Goal: Transaction & Acquisition: Purchase product/service

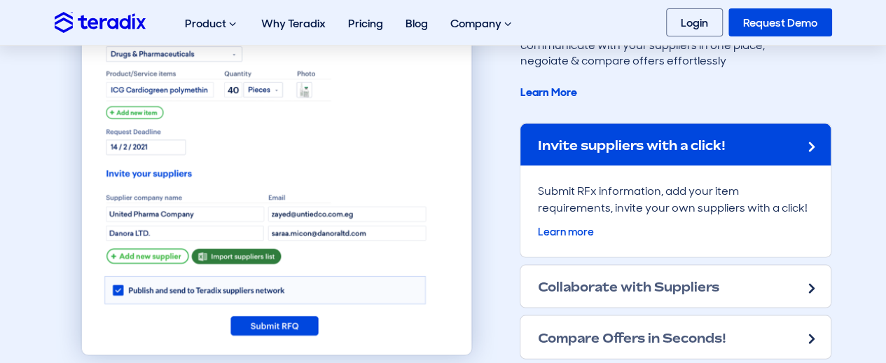
scroll to position [1320, 0]
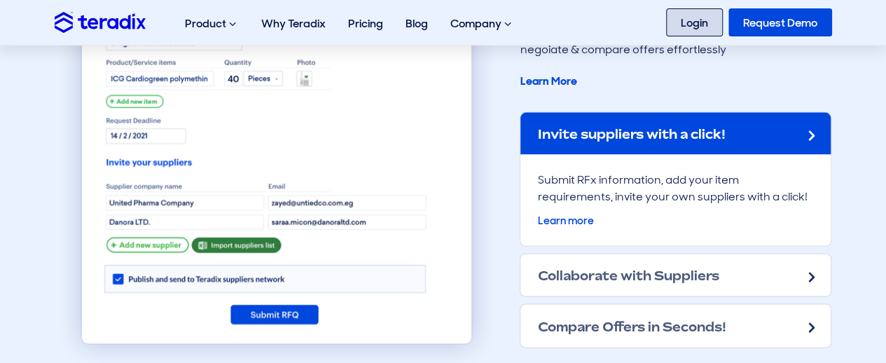
click at [441, 27] on link "Login" at bounding box center [694, 22] width 57 height 28
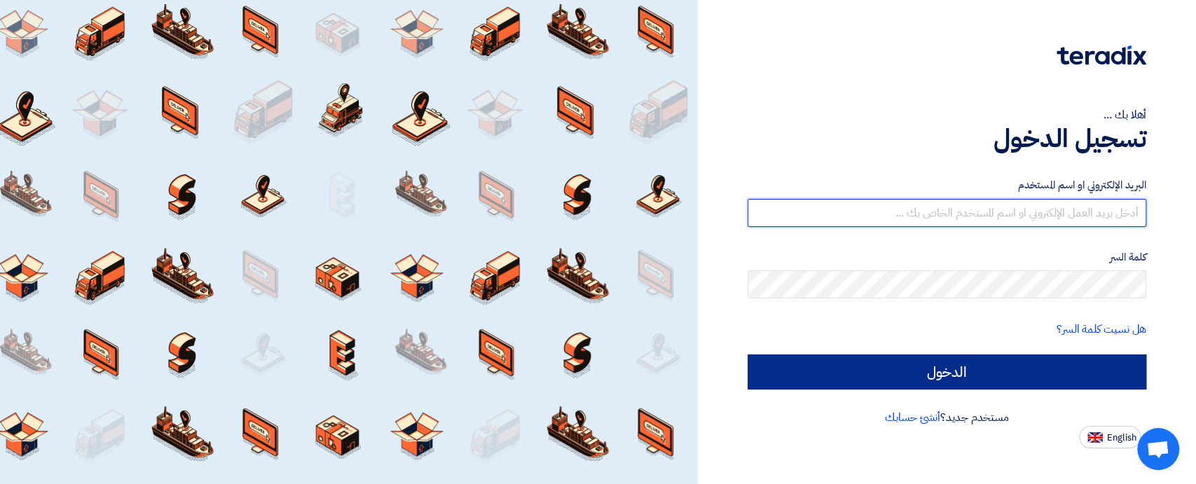
type input "sales@t-square.net"
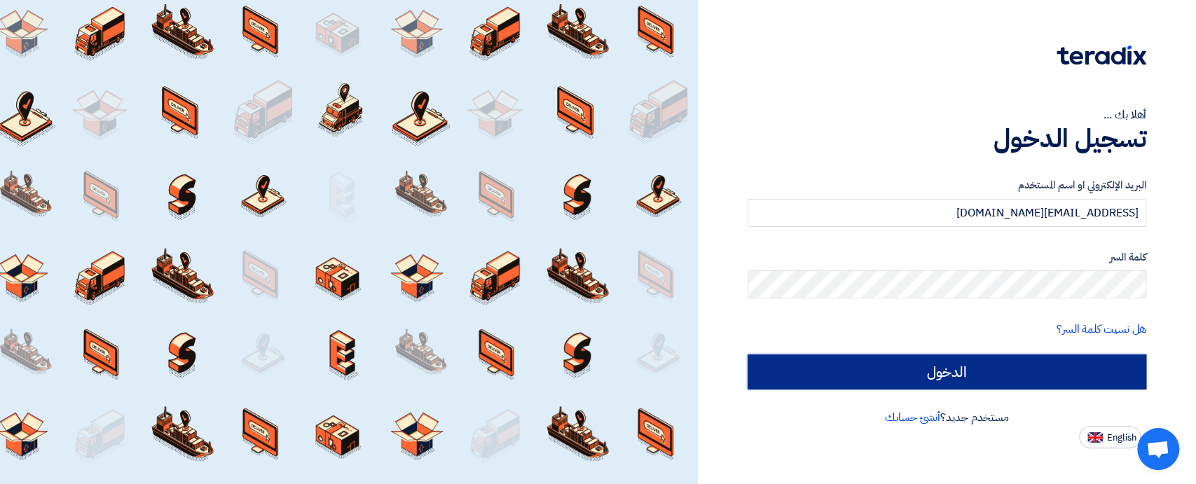
click at [1057, 364] on input "الدخول" at bounding box center [946, 371] width 399 height 35
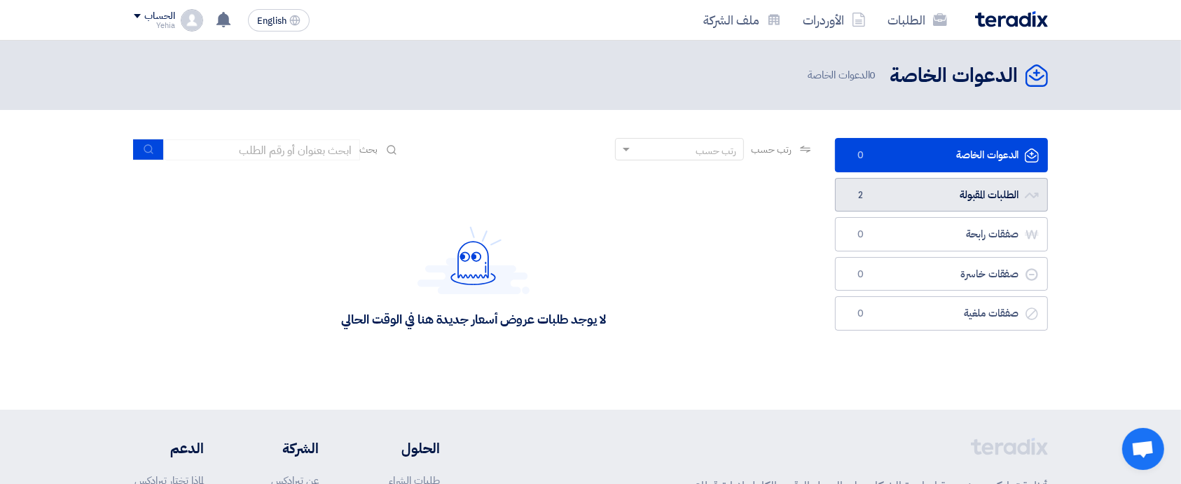
click at [1002, 193] on link "الطلبات المقبولة الطلبات المقبولة 2" at bounding box center [941, 195] width 213 height 34
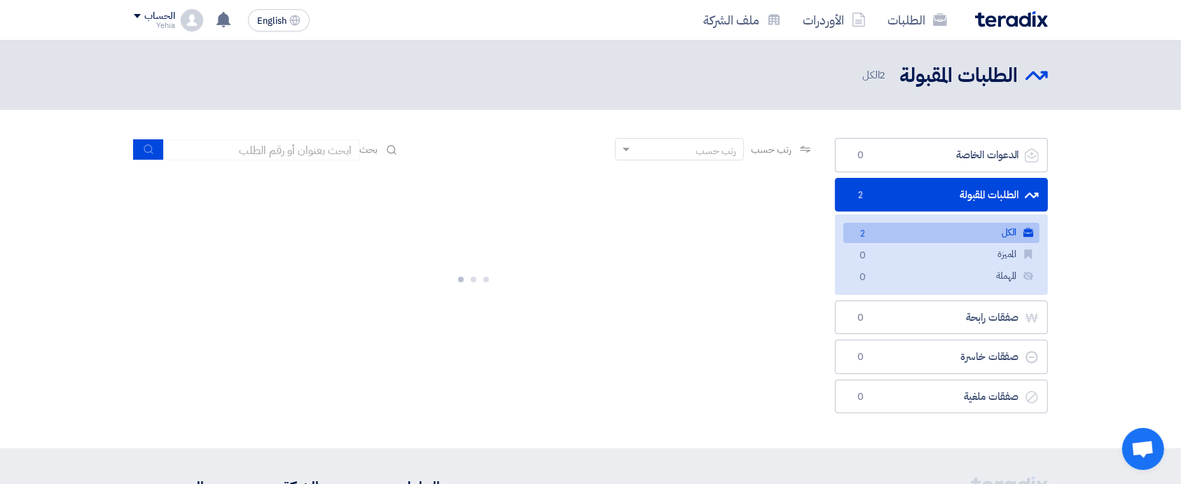
click at [947, 231] on link "الكل الكل 2" at bounding box center [941, 233] width 196 height 20
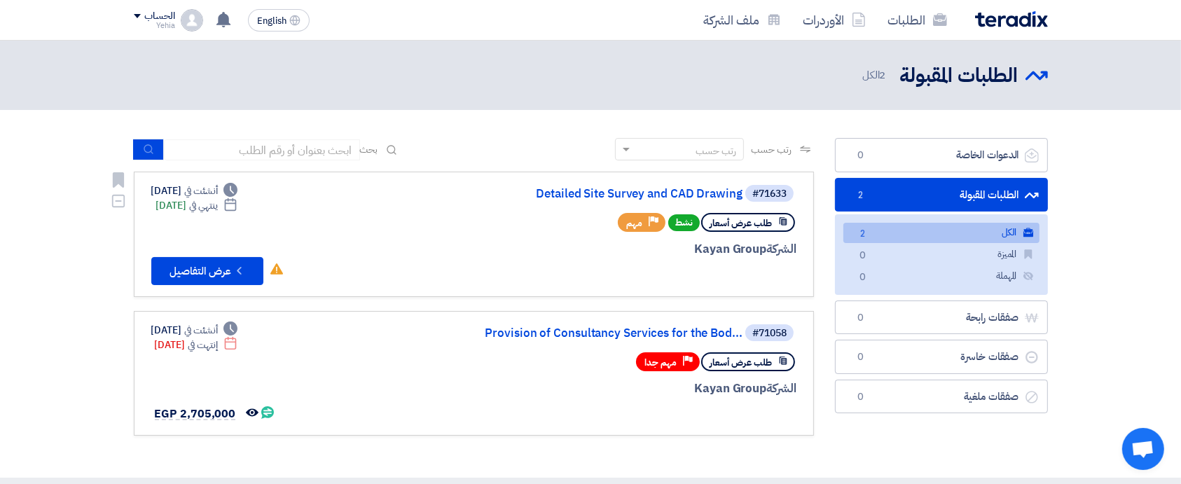
click at [582, 184] on div "#71633 Detailed Site Survey and CAD Drawing" at bounding box center [628, 194] width 337 height 20
click at [583, 198] on link "Detailed Site Survey and CAD Drawing" at bounding box center [602, 194] width 280 height 13
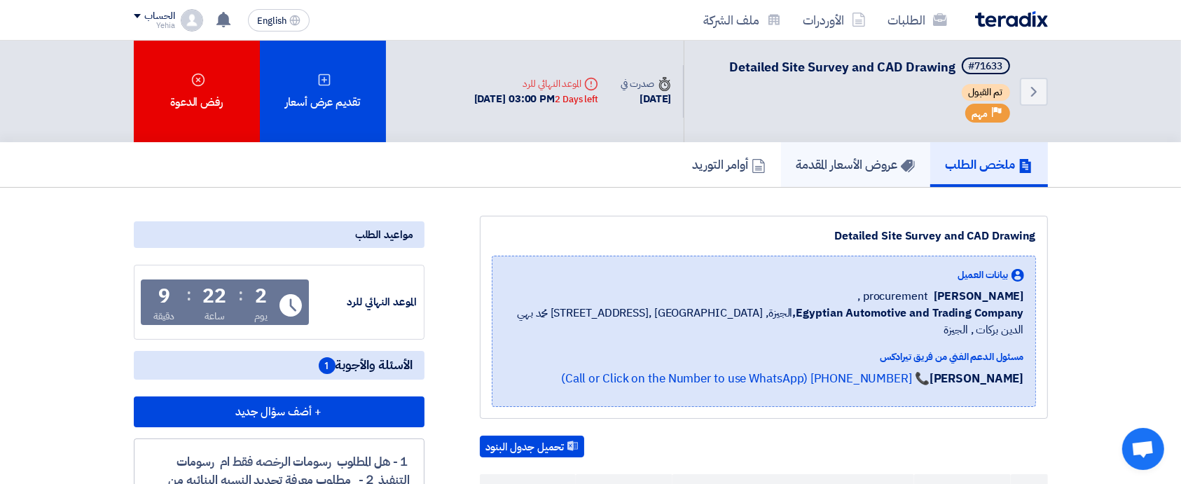
click at [835, 167] on h5 "عروض الأسعار المقدمة" at bounding box center [855, 164] width 118 height 16
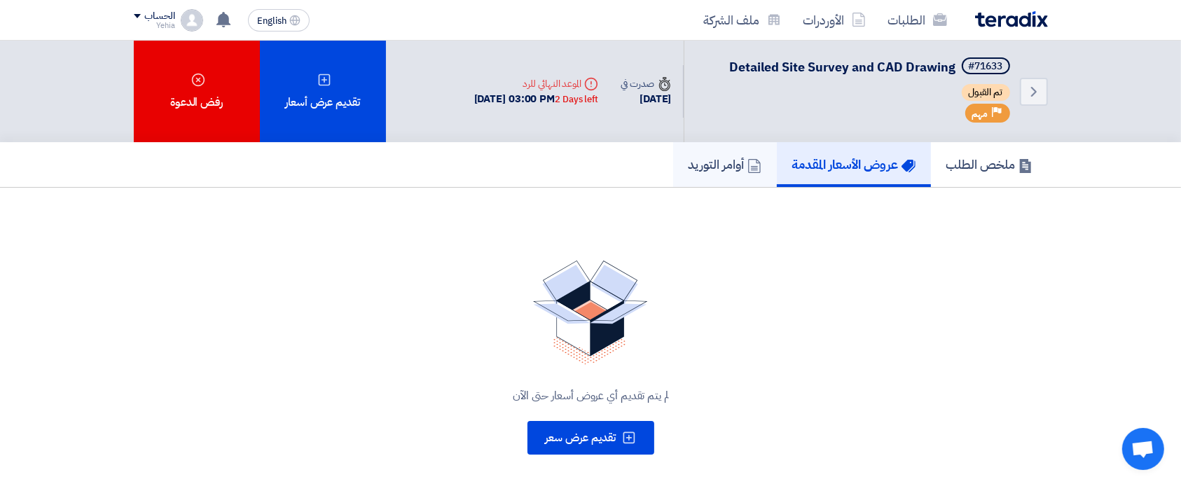
click at [697, 160] on h5 "أوامر التوريد" at bounding box center [725, 164] width 73 height 16
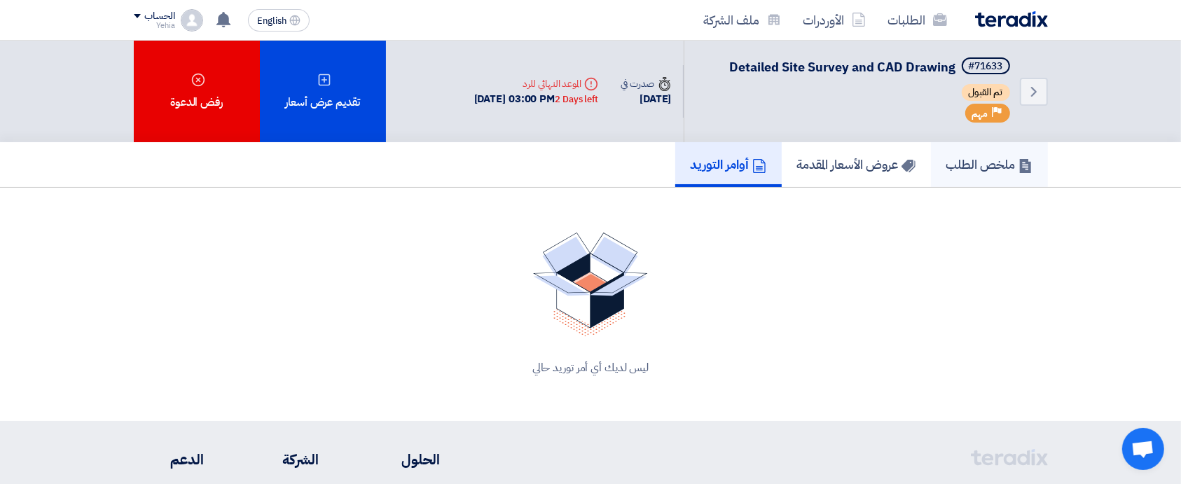
click at [977, 168] on h5 "ملخص الطلب" at bounding box center [989, 164] width 86 height 16
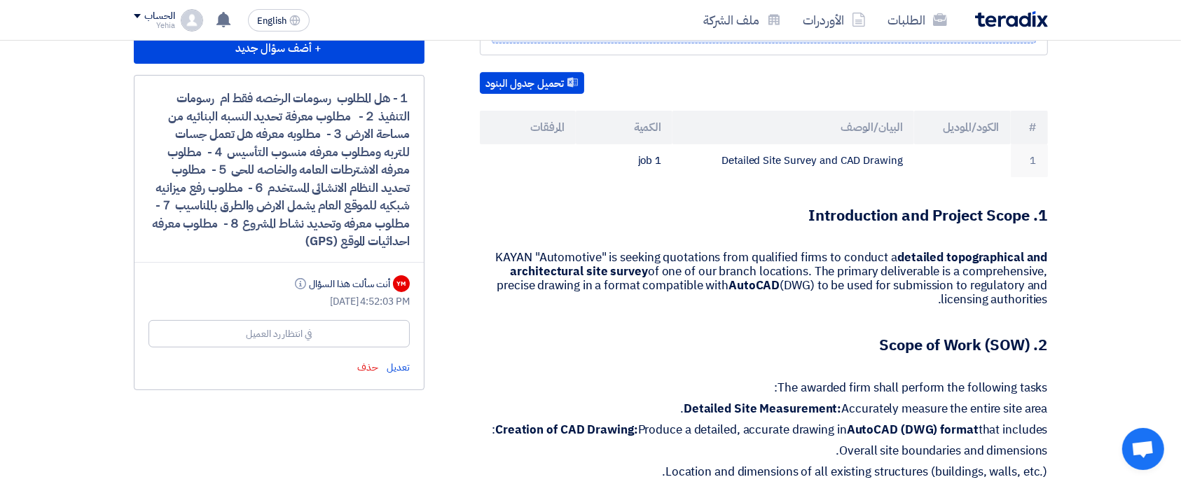
scroll to position [366, 0]
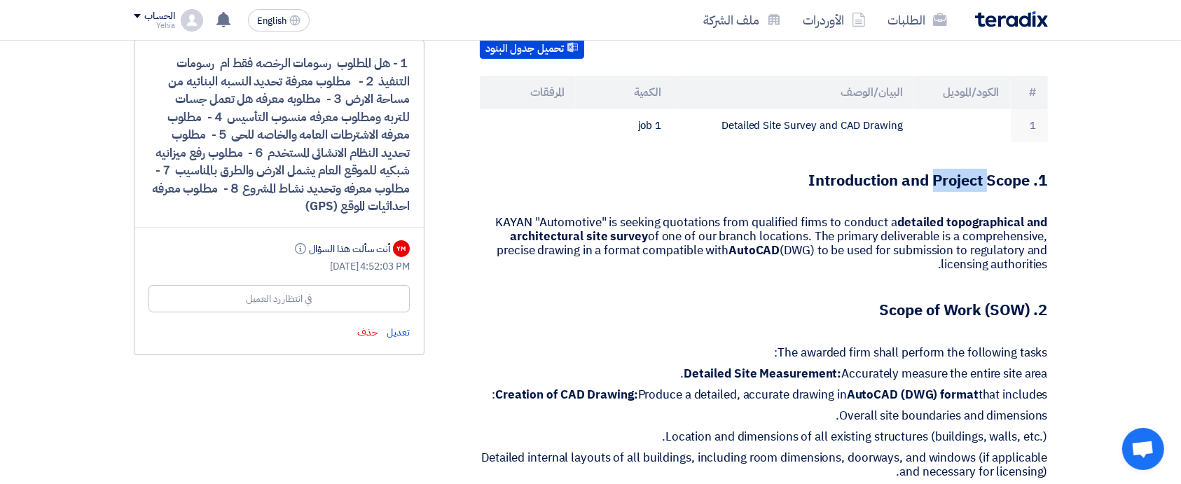
click at [977, 169] on strong "1. Introduction and Project Scope" at bounding box center [928, 180] width 239 height 23
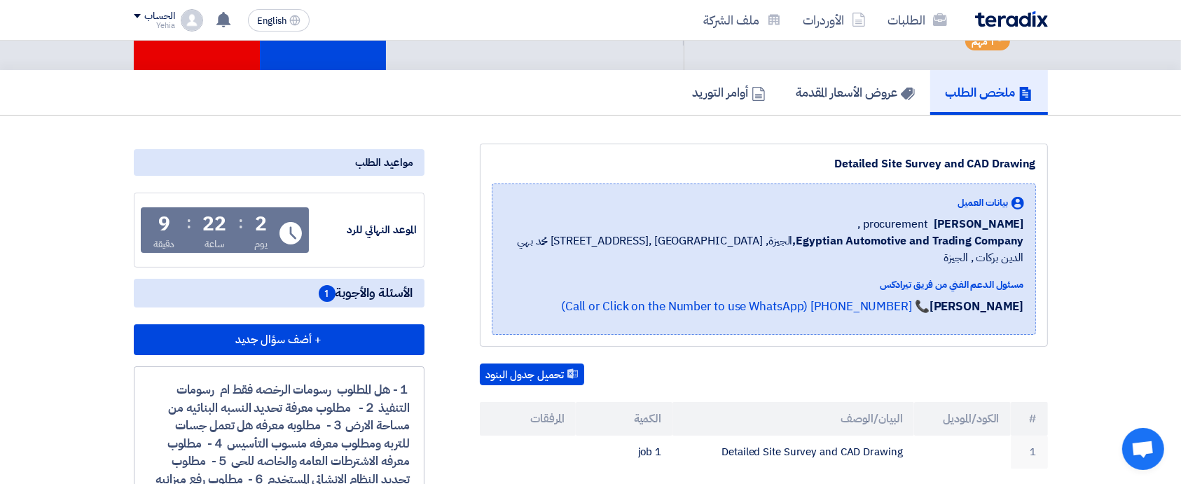
scroll to position [0, 0]
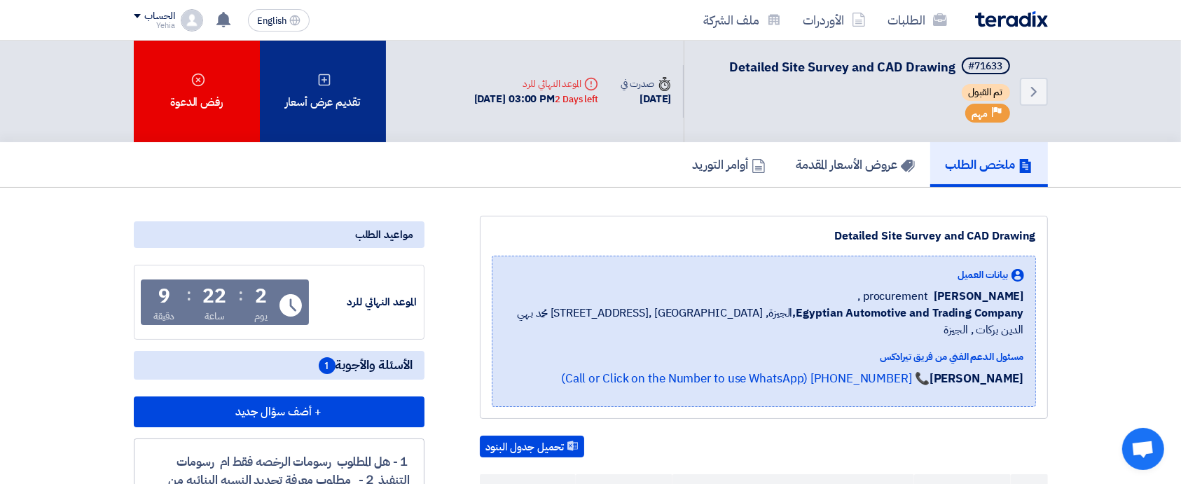
click at [322, 67] on div "تقديم عرض أسعار" at bounding box center [323, 92] width 126 height 102
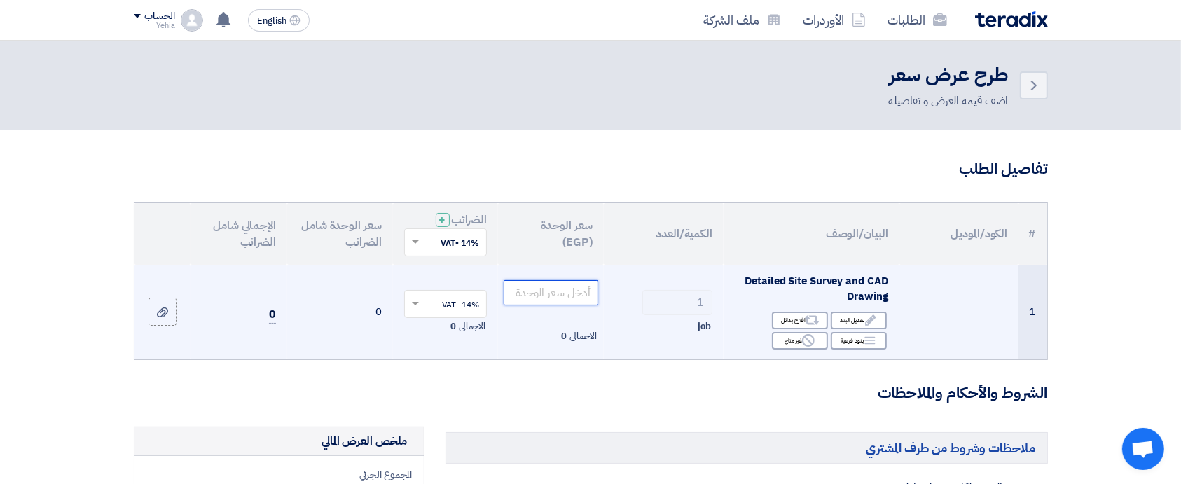
click at [574, 286] on input "number" at bounding box center [551, 292] width 95 height 25
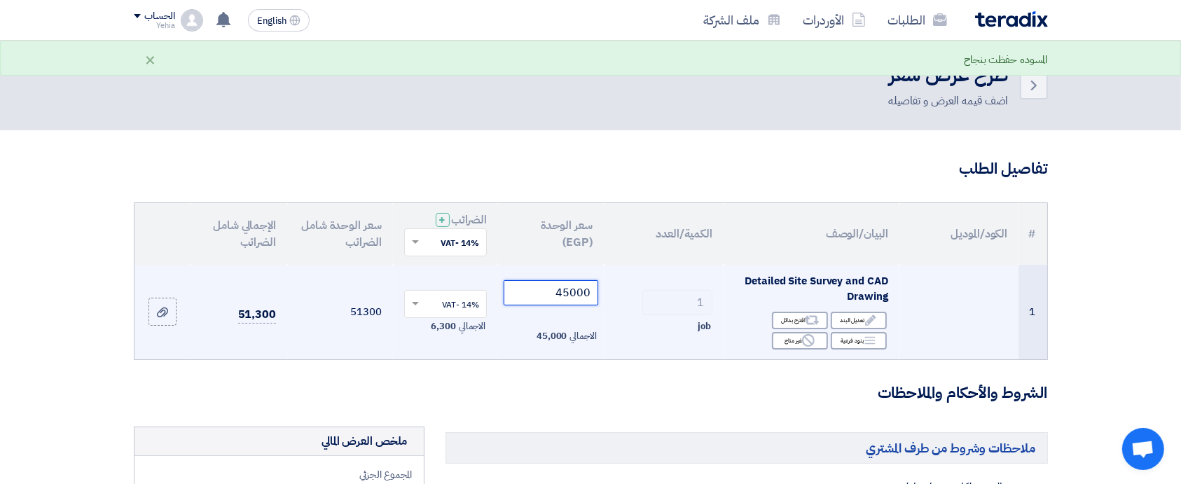
type input "45000"
click at [455, 305] on input "text" at bounding box center [453, 304] width 55 height 23
click at [448, 356] on span "0% -No VAT" at bounding box center [457, 354] width 46 height 13
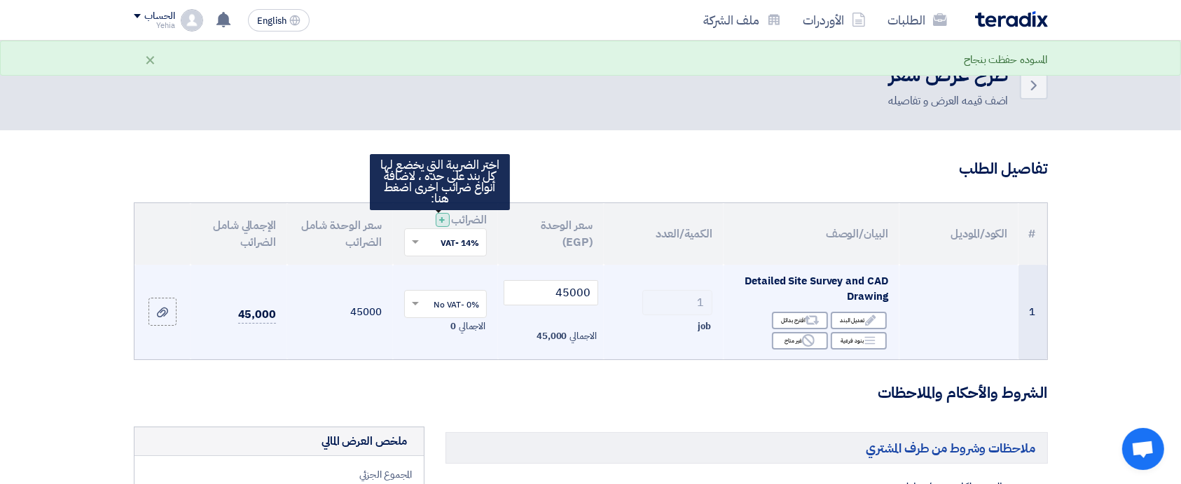
click at [440, 216] on span "+" at bounding box center [441, 220] width 7 height 17
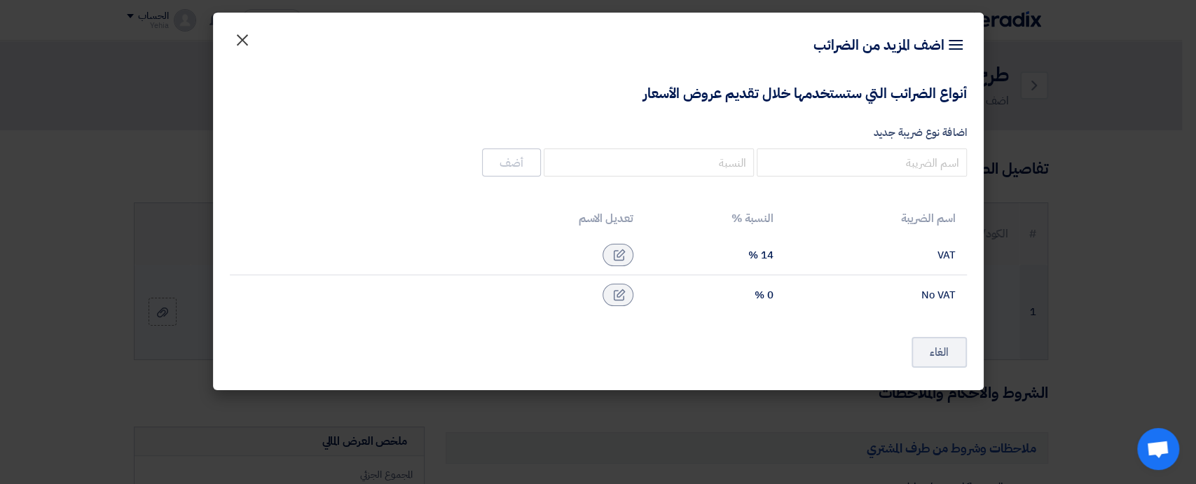
click at [247, 41] on span "×" at bounding box center [242, 39] width 17 height 42
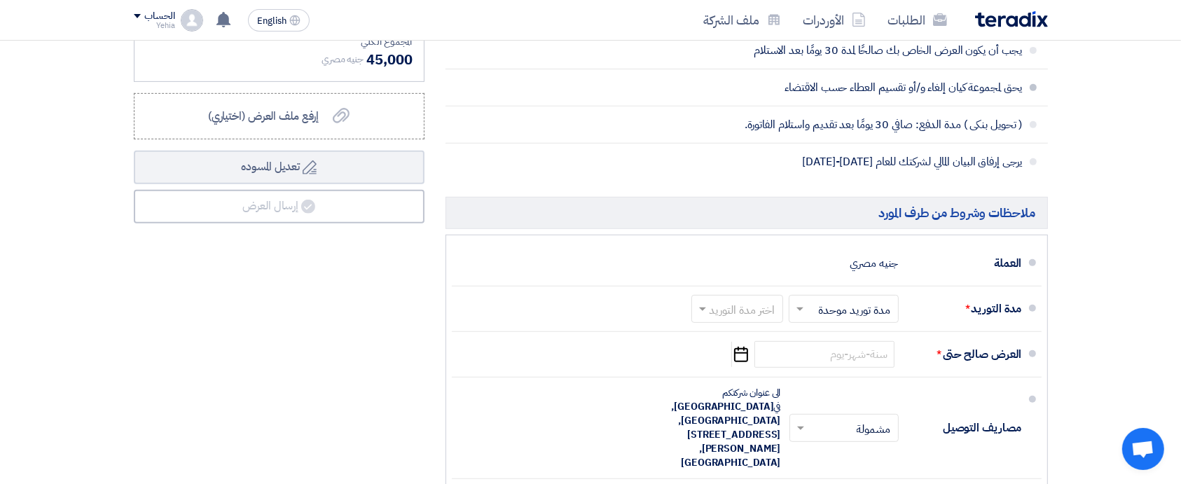
scroll to position [586, 0]
click at [857, 314] on input "text" at bounding box center [840, 309] width 103 height 20
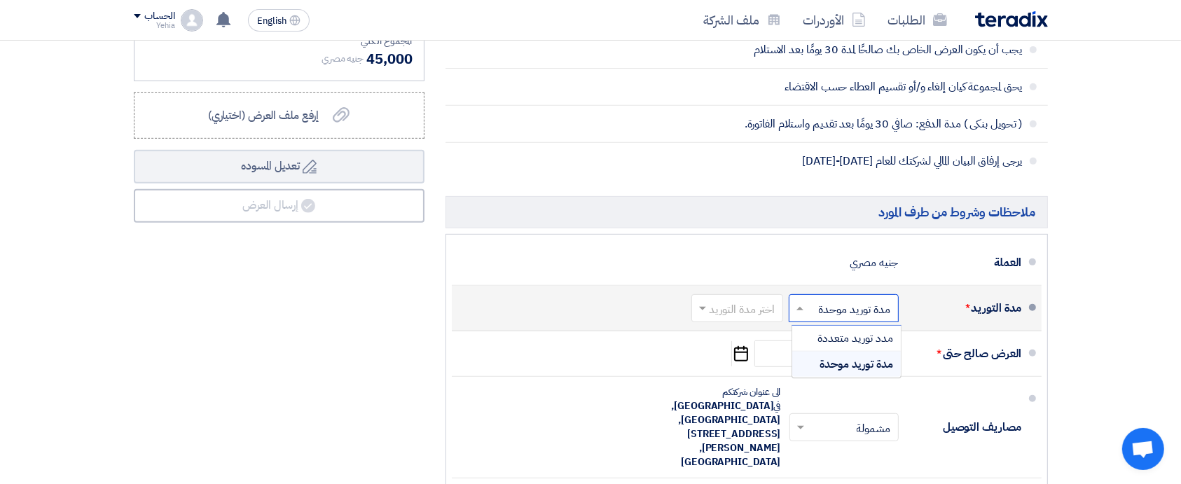
click at [842, 359] on span "مدة توريد موحدة" at bounding box center [857, 364] width 74 height 17
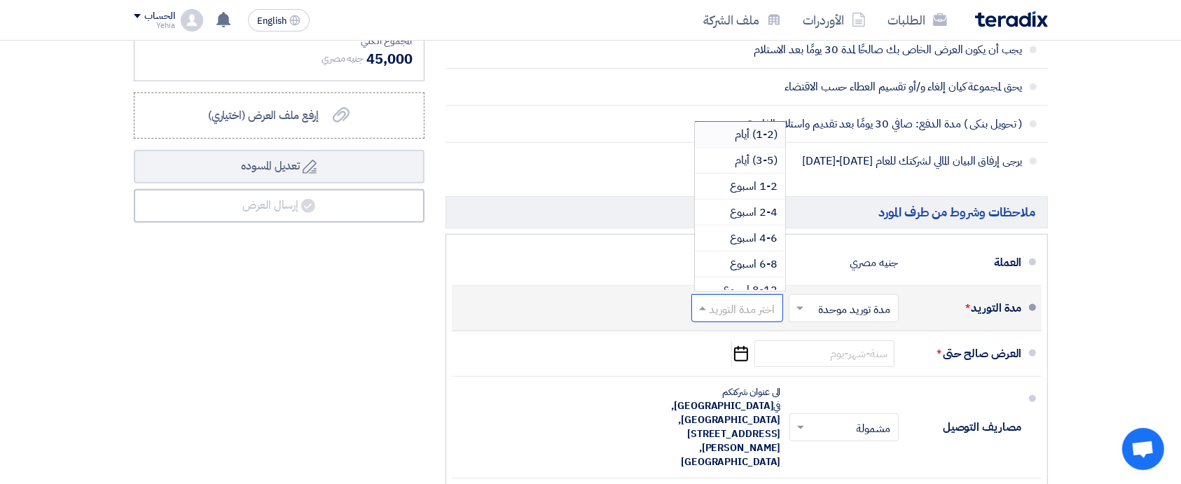
click at [754, 311] on input "text" at bounding box center [734, 309] width 85 height 20
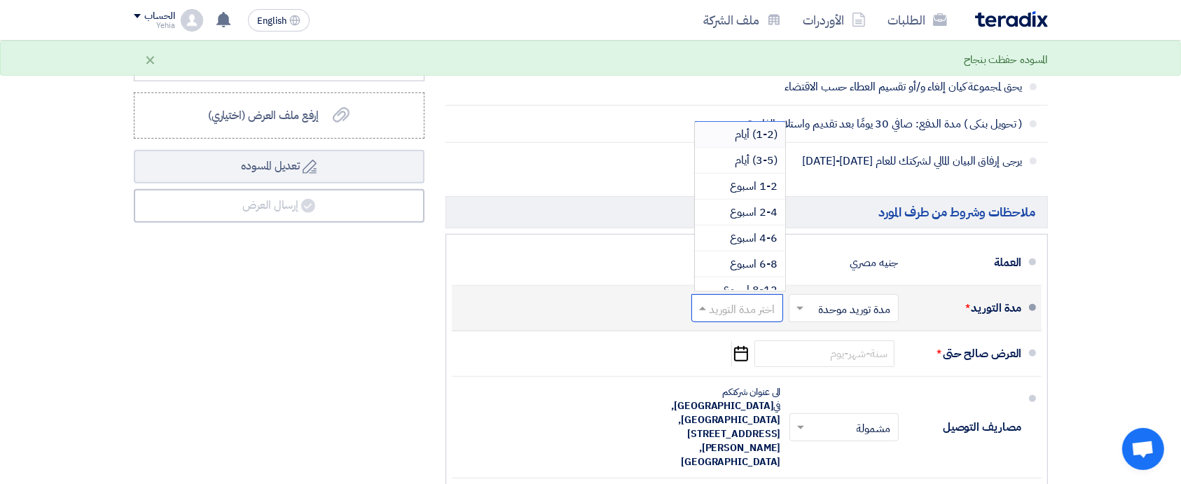
click at [754, 311] on input "text" at bounding box center [734, 309] width 85 height 20
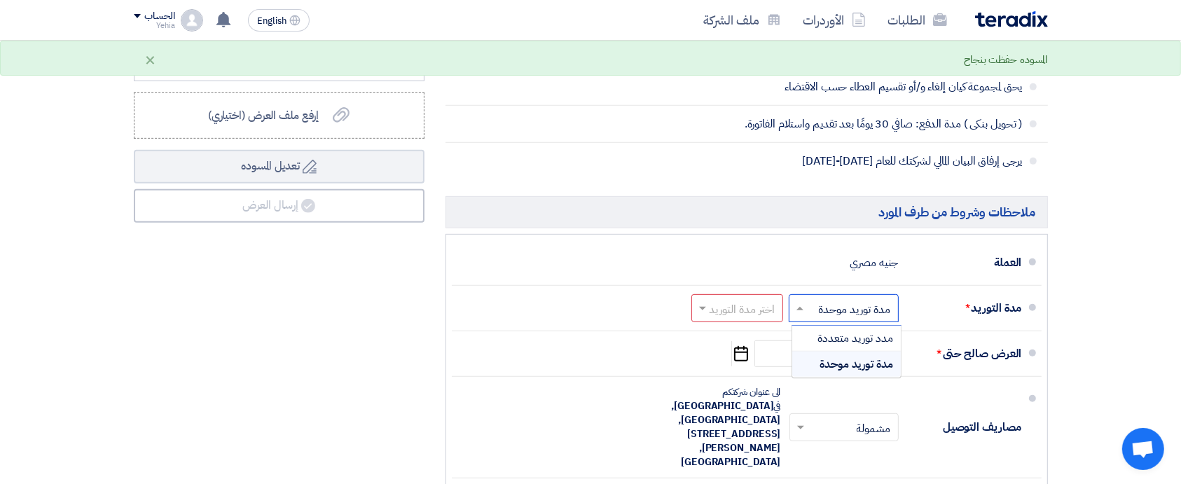
click at [831, 303] on input "text" at bounding box center [840, 309] width 103 height 20
click at [824, 333] on span "مدد توريد متعددة" at bounding box center [856, 338] width 76 height 17
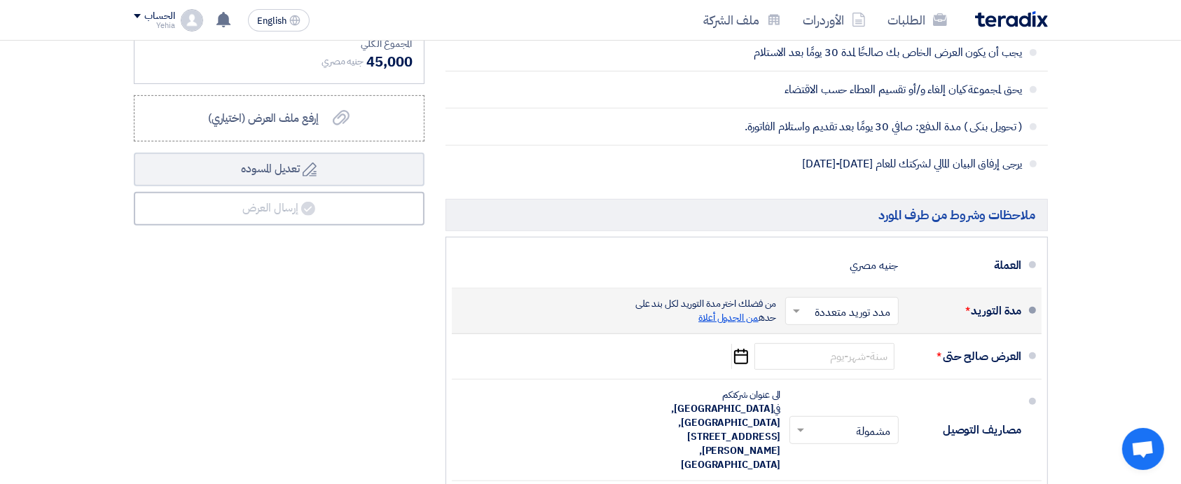
scroll to position [584, 0]
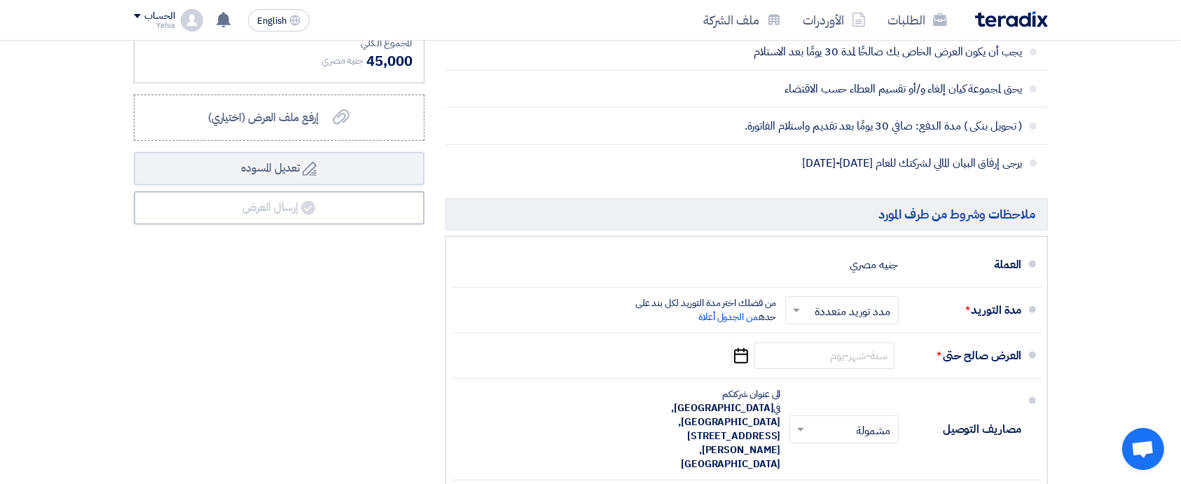
click at [824, 310] on input "text" at bounding box center [839, 311] width 106 height 20
click at [818, 362] on div "مدة توريد موحدة" at bounding box center [845, 366] width 112 height 25
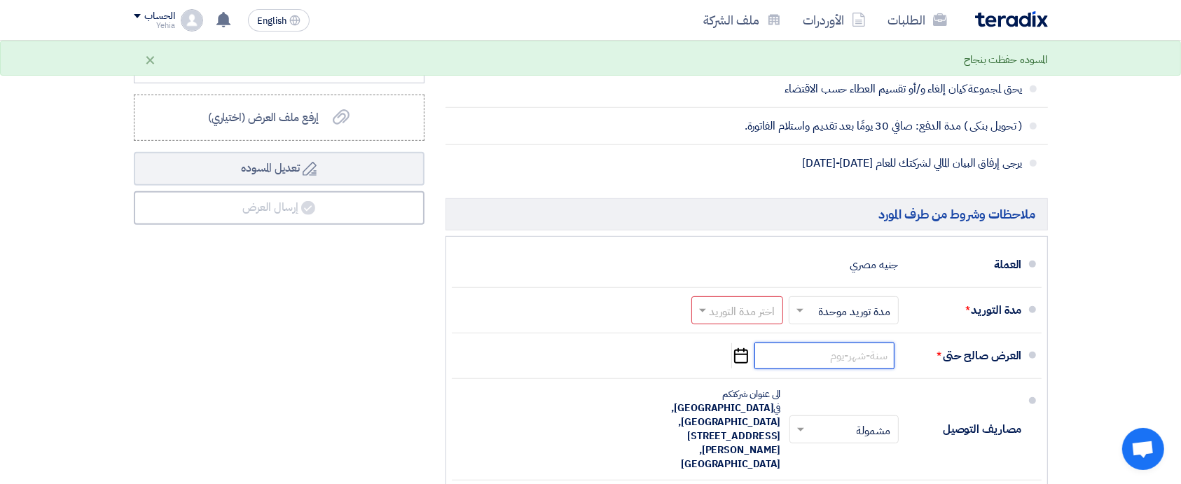
click at [818, 362] on input at bounding box center [824, 356] width 140 height 27
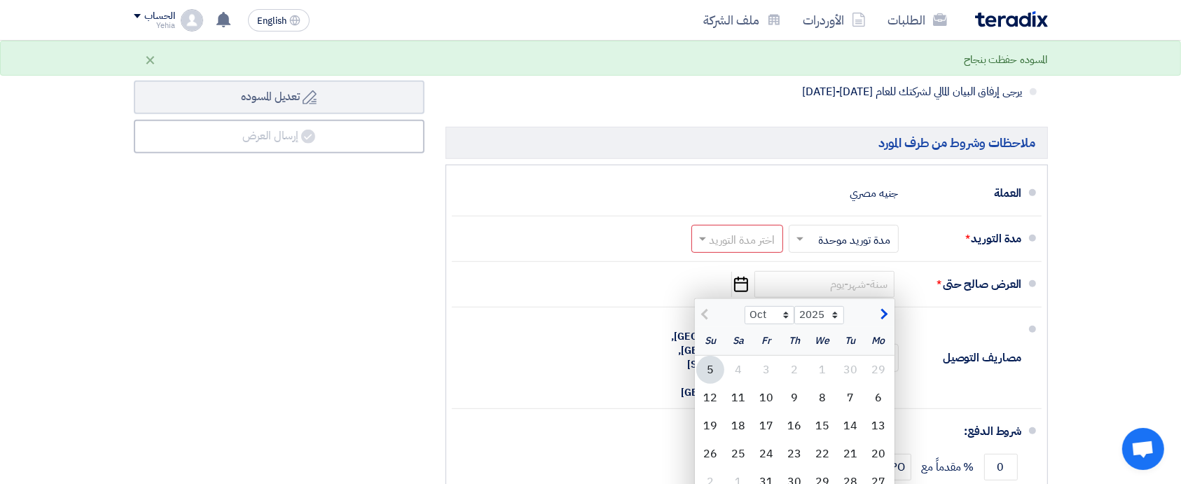
scroll to position [659, 0]
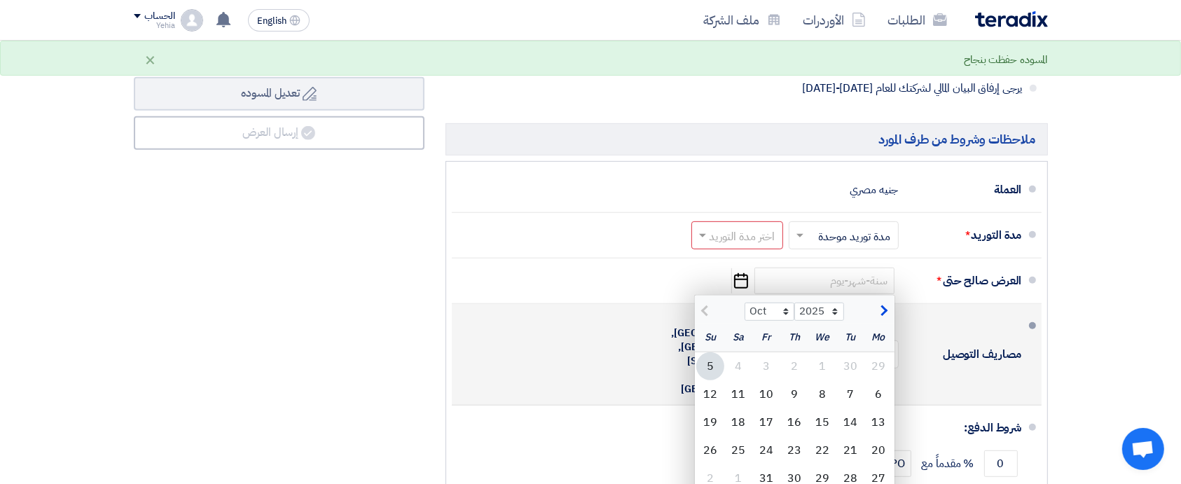
click at [963, 338] on div "مصاريف التوصيل" at bounding box center [966, 355] width 112 height 34
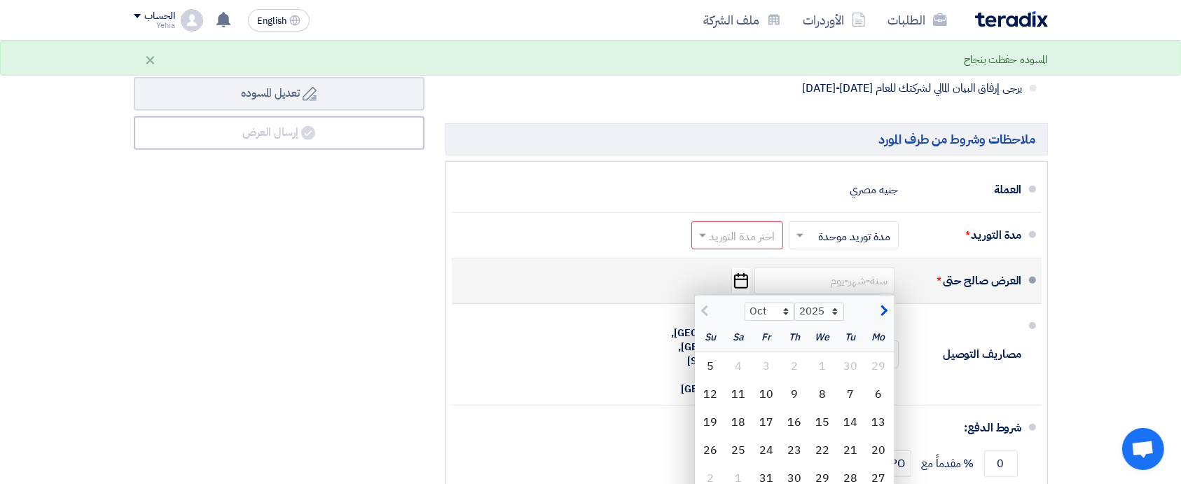
click at [668, 277] on div "العرض صالح حتى * Oct Nov Dec 2025 2026 2027 2028 2029 2030 2031 2032 2033 2034 …" at bounding box center [742, 281] width 559 height 34
click at [745, 275] on icon "Pick a date" at bounding box center [740, 280] width 19 height 25
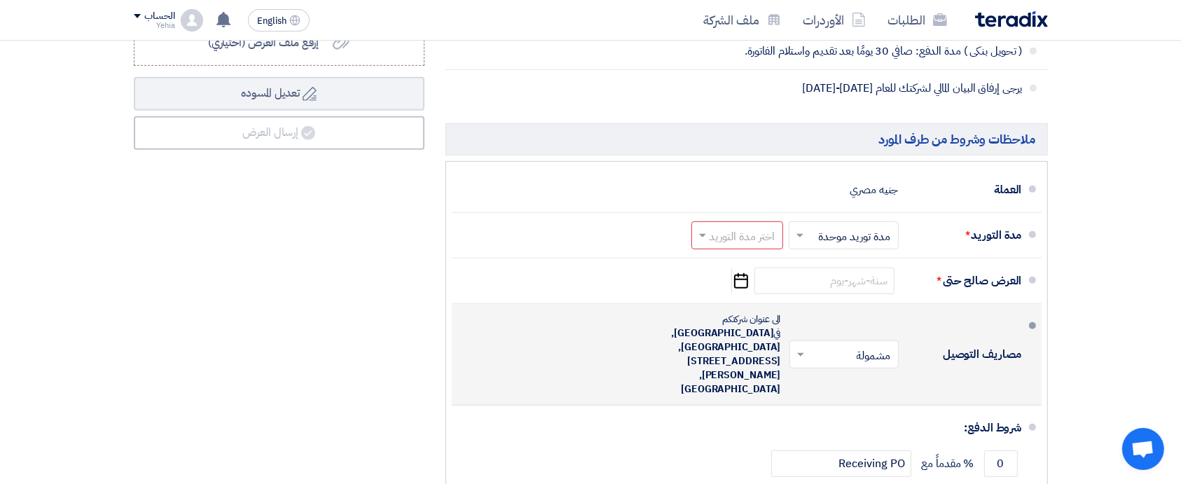
click at [813, 345] on input "text" at bounding box center [841, 355] width 102 height 20
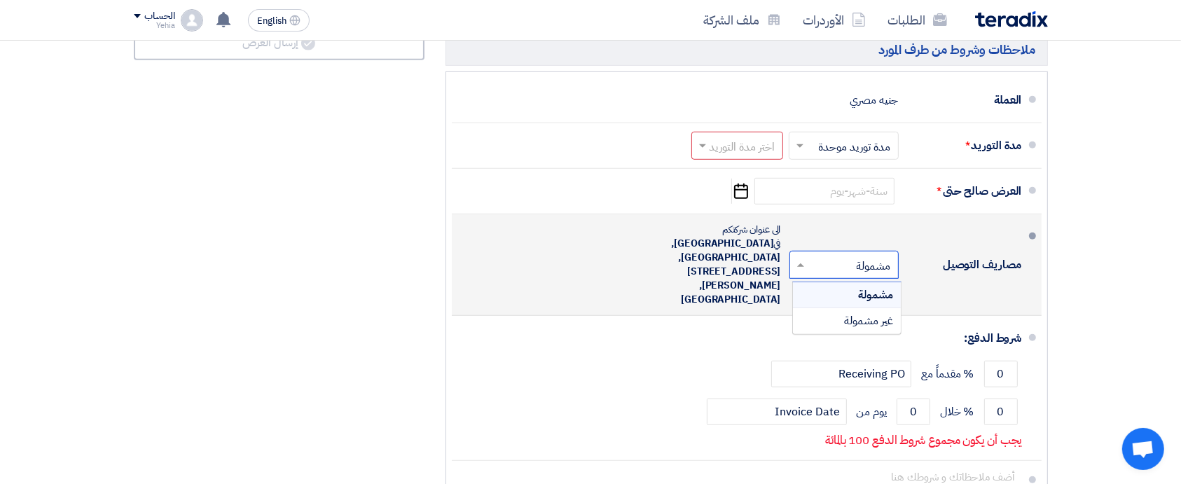
scroll to position [754, 0]
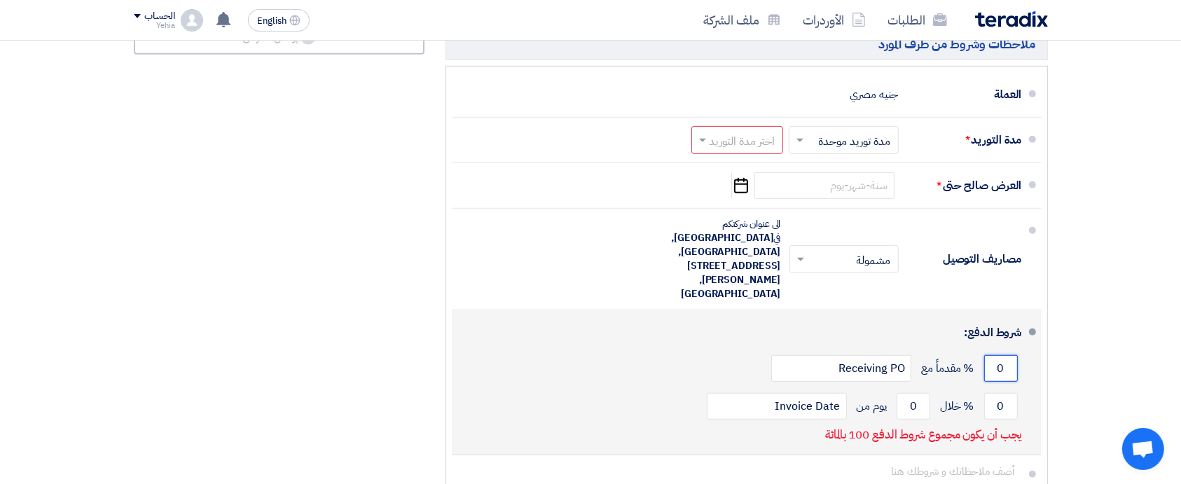
click at [1004, 355] on input "0" at bounding box center [1001, 368] width 34 height 27
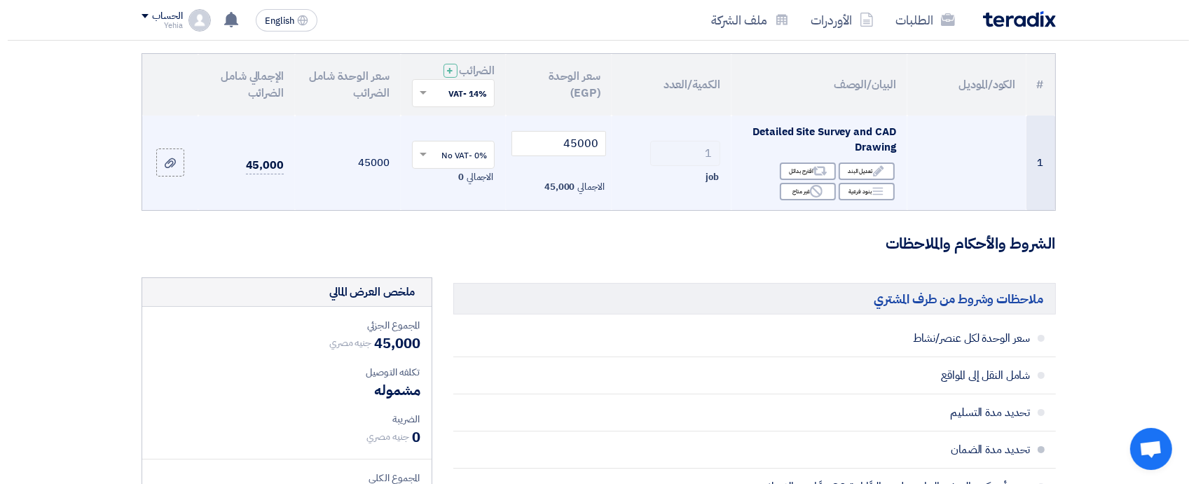
scroll to position [120, 0]
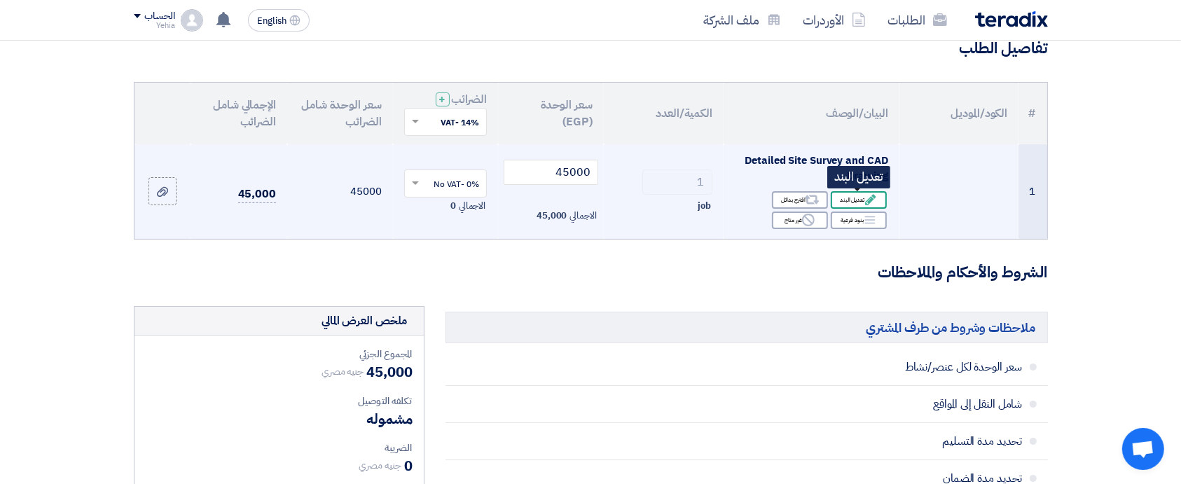
click at [852, 200] on div "Edit تعديل البند" at bounding box center [859, 200] width 56 height 18
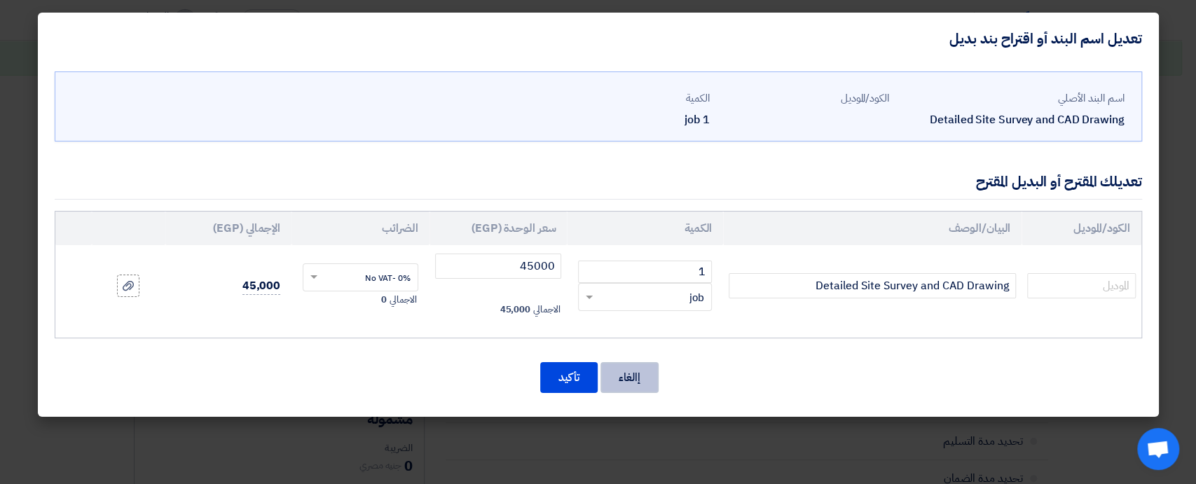
click at [623, 374] on button "إالغاء" at bounding box center [629, 377] width 58 height 31
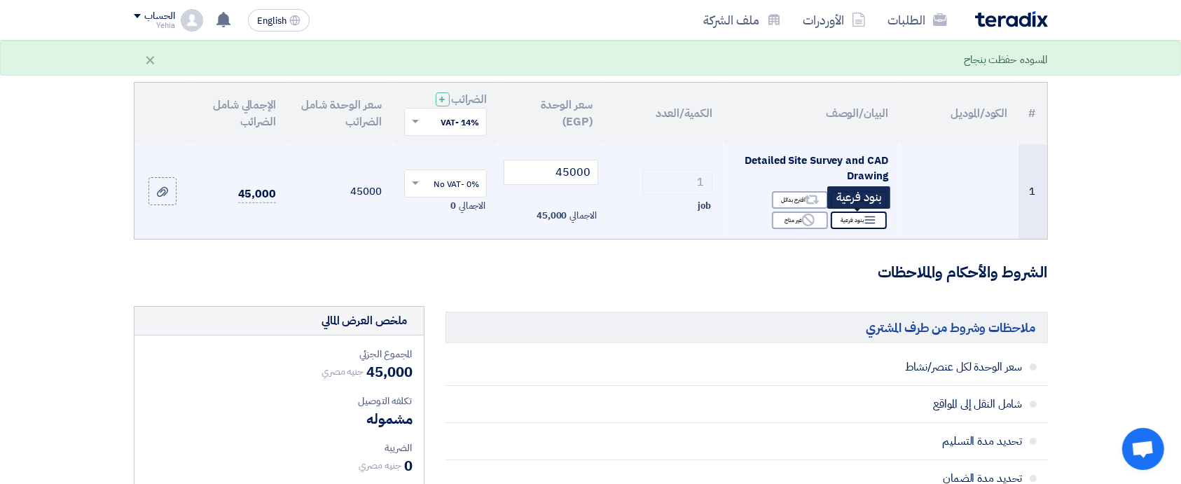
click at [853, 223] on div "Breakdown بنود فرعية" at bounding box center [859, 221] width 56 height 18
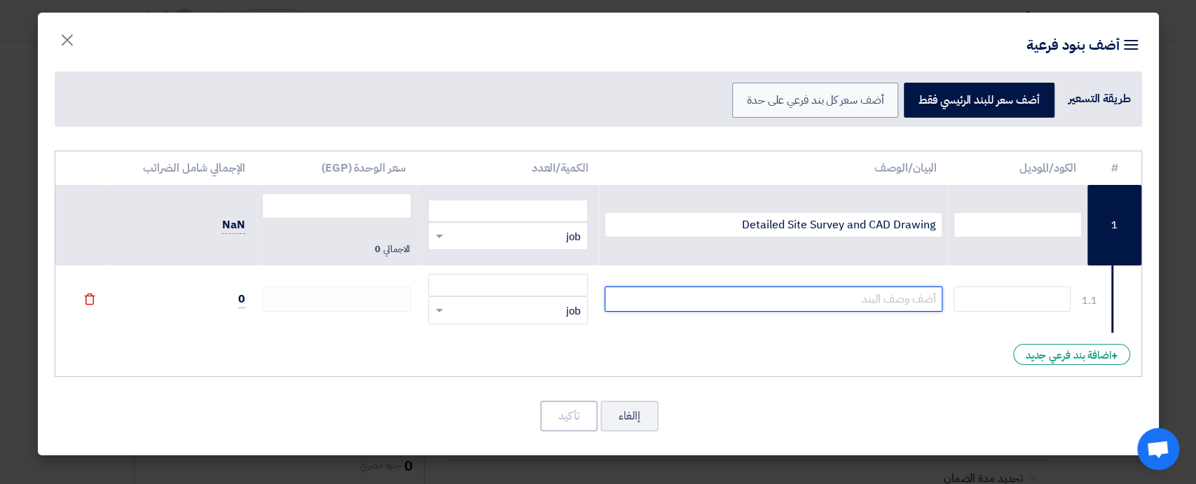
click at [852, 301] on input "text" at bounding box center [773, 298] width 338 height 25
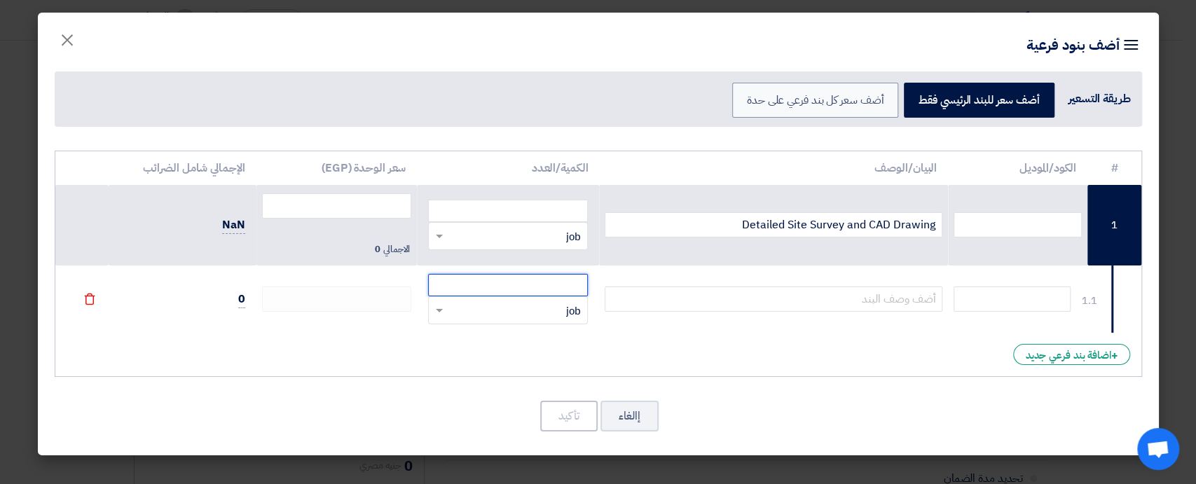
click at [511, 293] on input "number" at bounding box center [508, 285] width 160 height 22
click at [522, 314] on div "RFQ_STEP1.ITEMS.2.TYPE_PLACEHOLDER × job" at bounding box center [516, 311] width 141 height 16
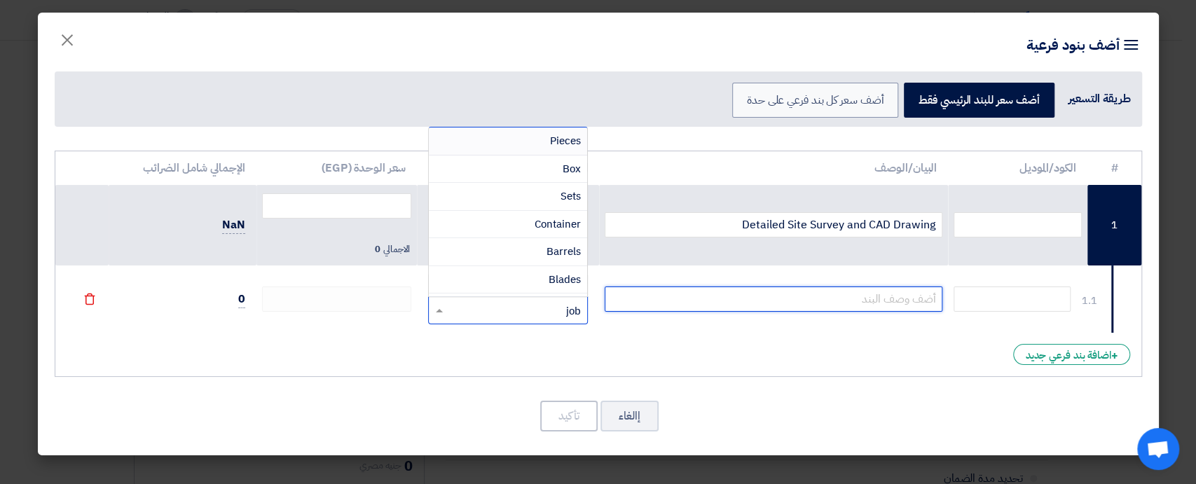
click at [673, 291] on input "text" at bounding box center [773, 298] width 338 height 25
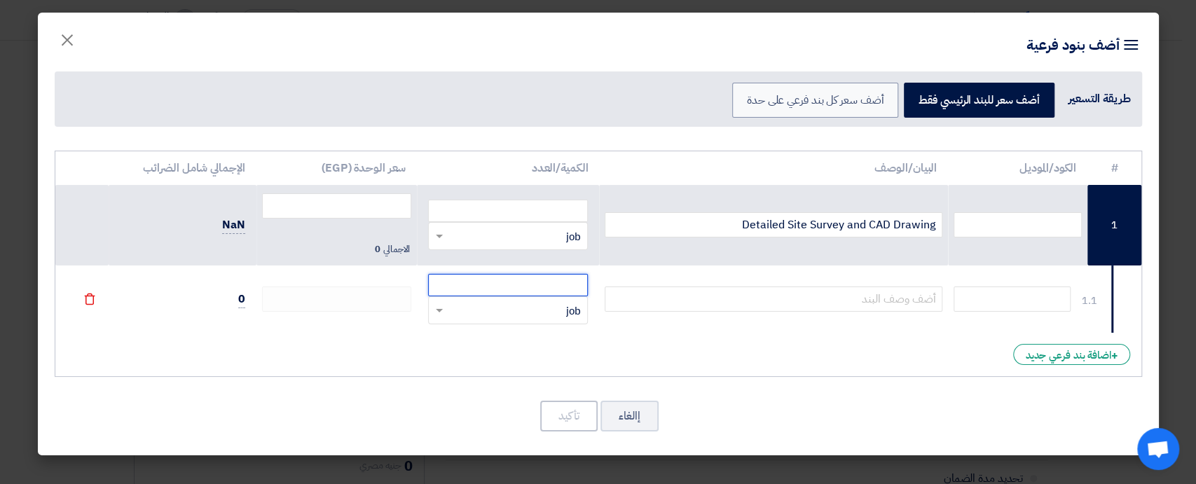
click at [547, 287] on input "number" at bounding box center [508, 285] width 160 height 22
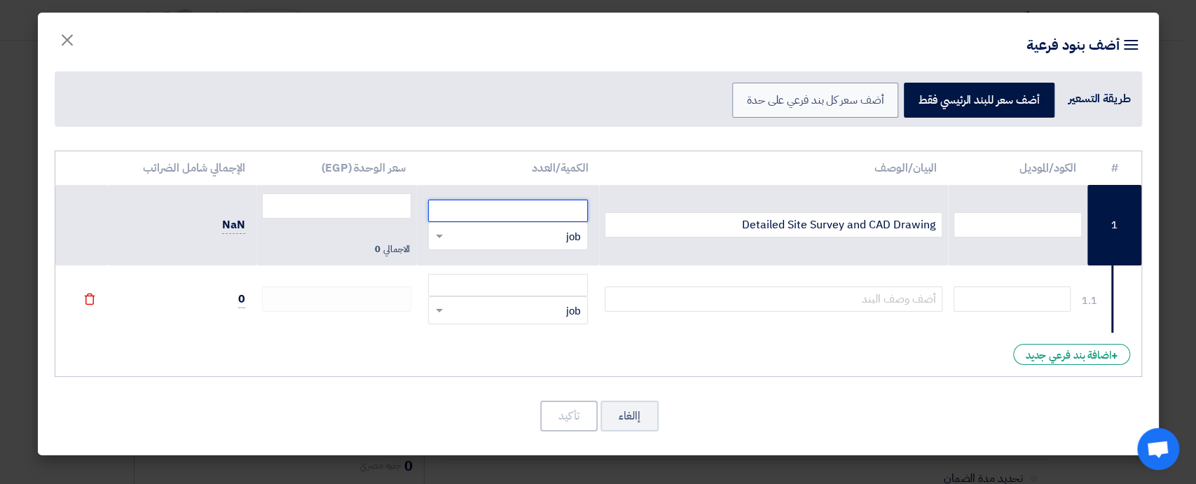
click at [537, 212] on input "number" at bounding box center [508, 211] width 160 height 22
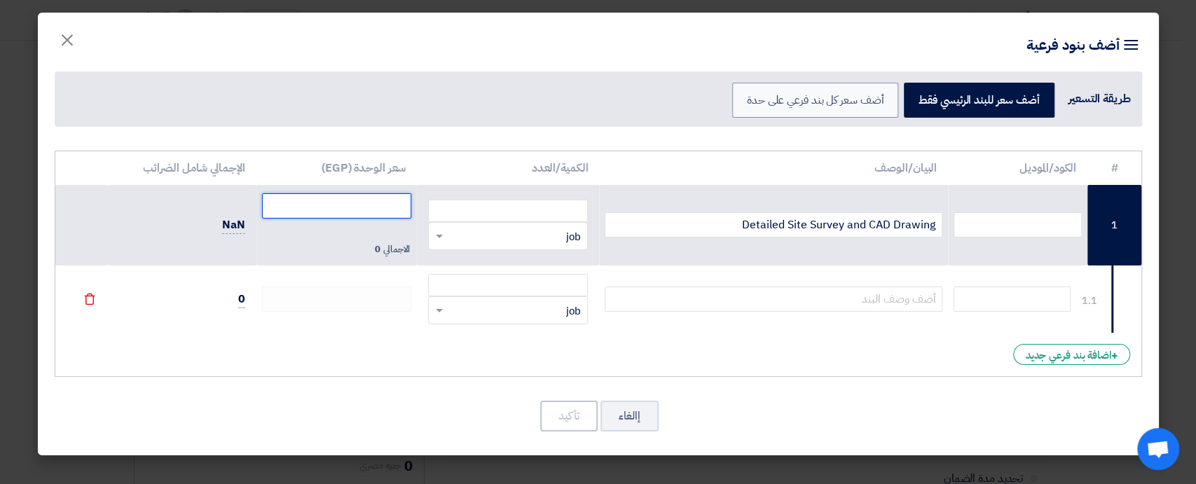
click at [377, 210] on input "number" at bounding box center [337, 205] width 150 height 25
click at [621, 417] on button "إالغاء" at bounding box center [629, 416] width 58 height 31
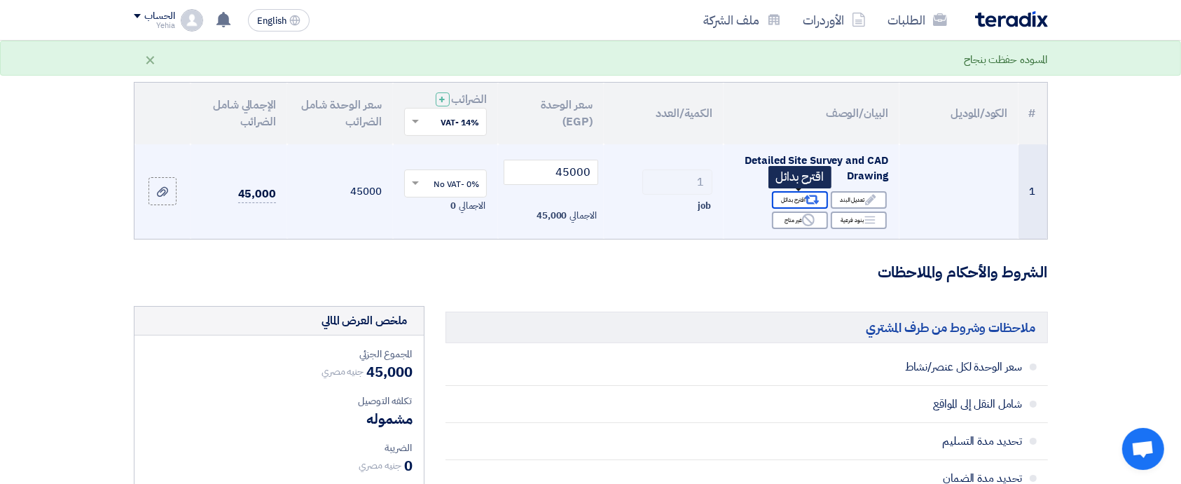
click at [806, 202] on use at bounding box center [811, 199] width 15 height 9
